Goal: Check status: Check status

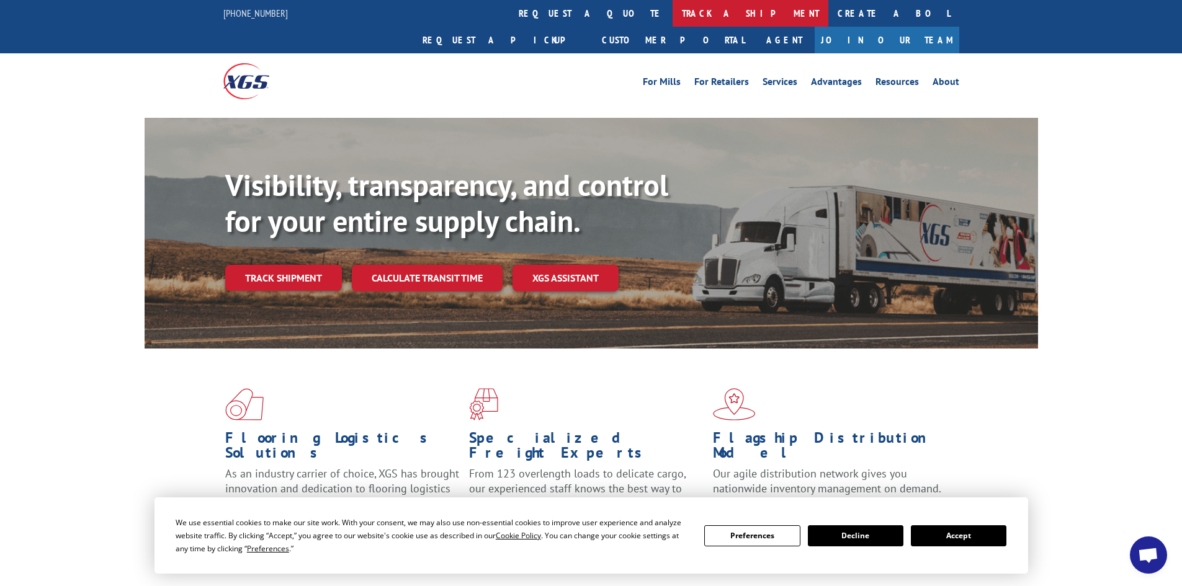
click at [672, 20] on link "track a shipment" at bounding box center [750, 13] width 156 height 27
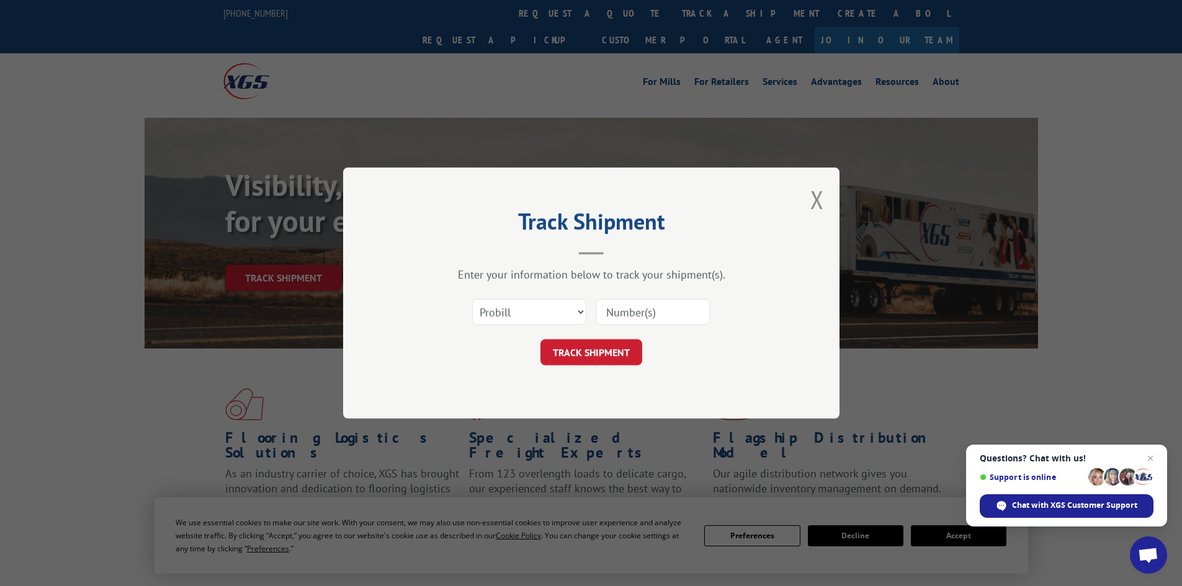
click at [532, 298] on div "Select category... Probill BOL PO" at bounding box center [529, 312] width 113 height 29
click at [524, 313] on select "Select category... Probill BOL PO" at bounding box center [529, 312] width 114 height 26
select select "bol"
click at [472, 299] on select "Select category... Probill BOL PO" at bounding box center [529, 312] width 114 height 26
click at [636, 313] on input at bounding box center [652, 312] width 114 height 26
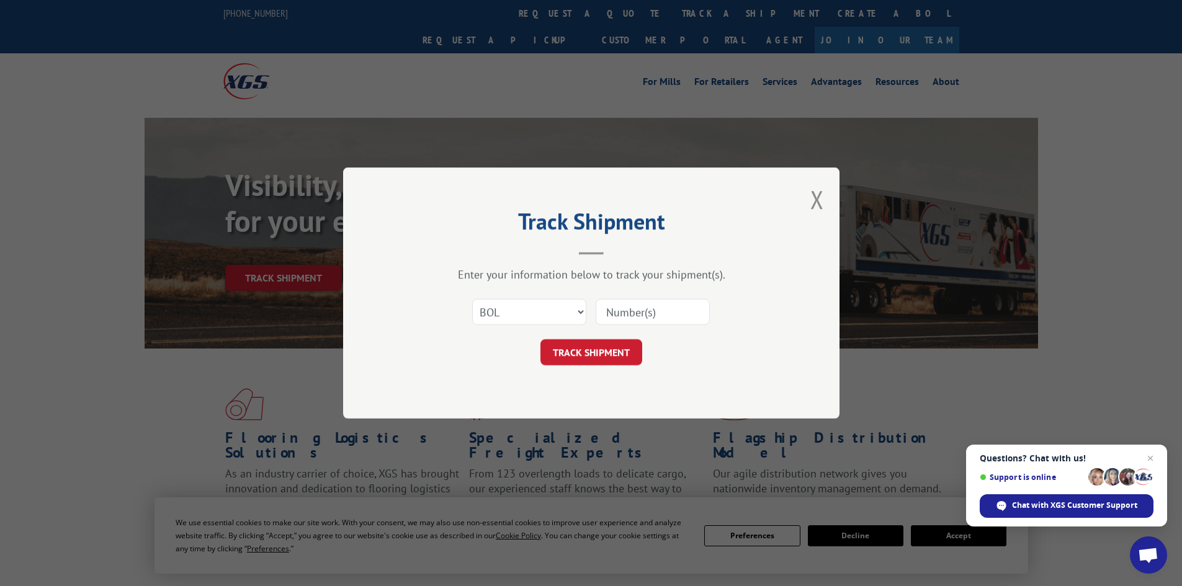
paste input "5221304"
type input "5221304"
click at [596, 354] on button "TRACK SHIPMENT" at bounding box center [591, 352] width 102 height 26
